Goal: Task Accomplishment & Management: Manage account settings

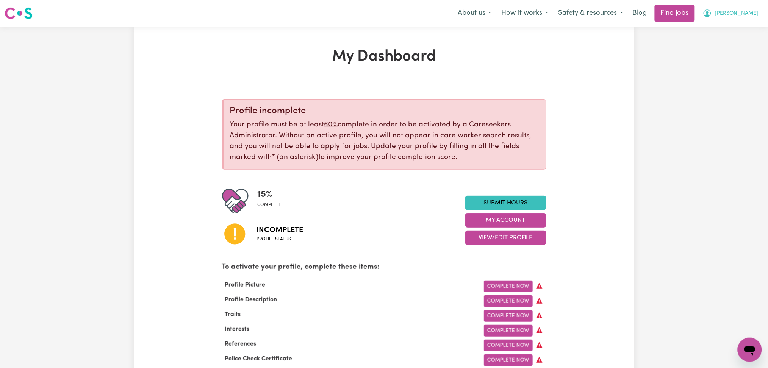
click at [735, 9] on span "[PERSON_NAME]" at bounding box center [737, 13] width 44 height 8
click at [724, 60] on link "Logout" at bounding box center [733, 58] width 60 height 14
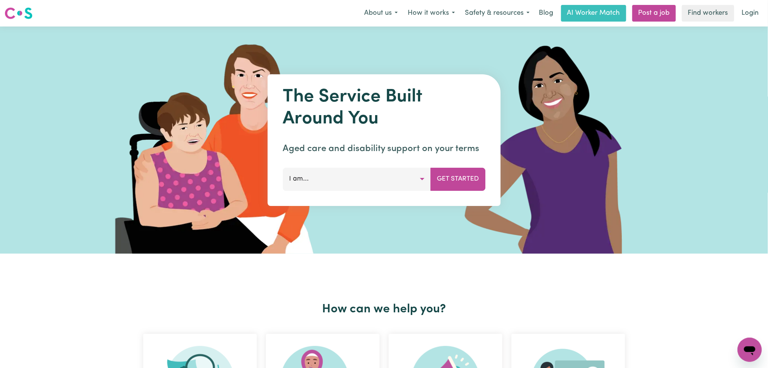
click at [767, 16] on div "Menu About us How it works Safety & resources Blog AI Worker Match Post a job F…" at bounding box center [384, 13] width 768 height 17
click at [756, 16] on link "Login" at bounding box center [750, 13] width 26 height 17
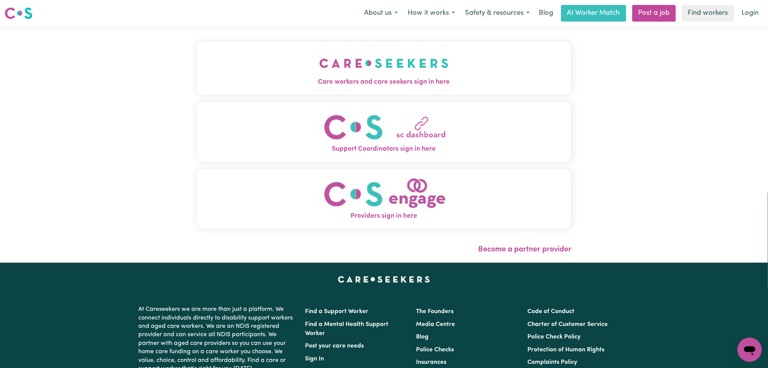
click at [319, 77] on img "Care workers and care seekers sign in here" at bounding box center [383, 63] width 129 height 28
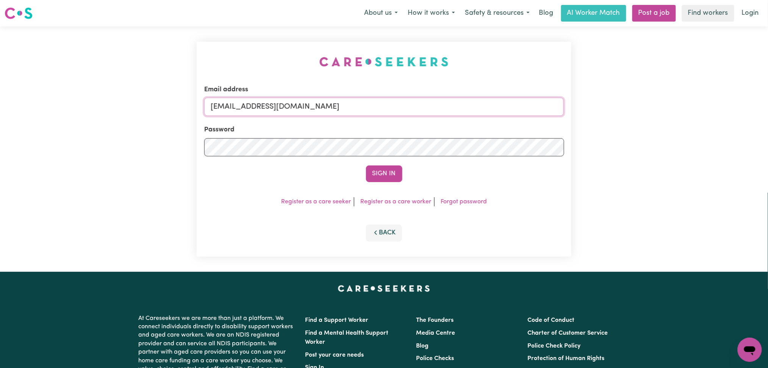
click at [300, 104] on input "[EMAIL_ADDRESS][DOMAIN_NAME]" at bounding box center [384, 107] width 360 height 18
drag, startPoint x: 251, startPoint y: 105, endPoint x: 449, endPoint y: 132, distance: 199.7
click at [449, 132] on form "Email address Superuser~[EMAIL_ADDRESS][DOMAIN_NAME] Password Sign In" at bounding box center [384, 133] width 360 height 97
type input "Superuser~[EMAIL_ADDRESS][DOMAIN_NAME]"
click at [388, 171] on button "Sign In" at bounding box center [384, 174] width 36 height 17
